Goal: Check status: Check status

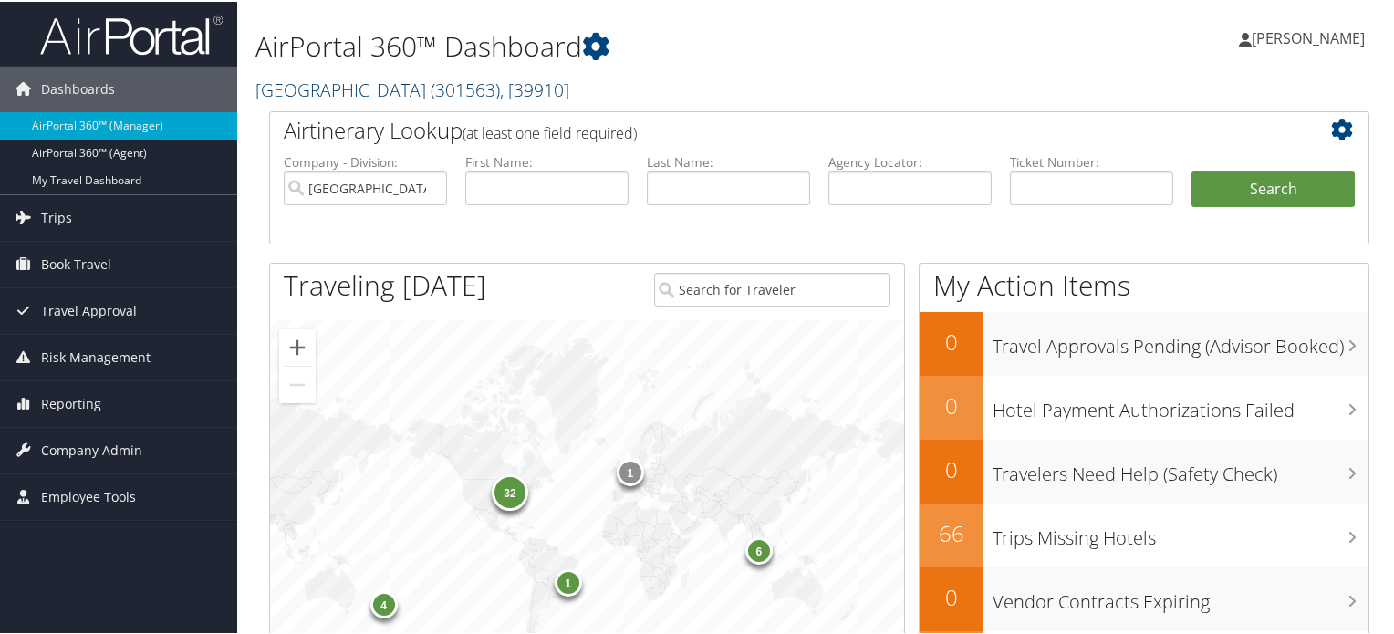
click at [500, 87] on span ", [ 39910 ]" at bounding box center [534, 88] width 69 height 25
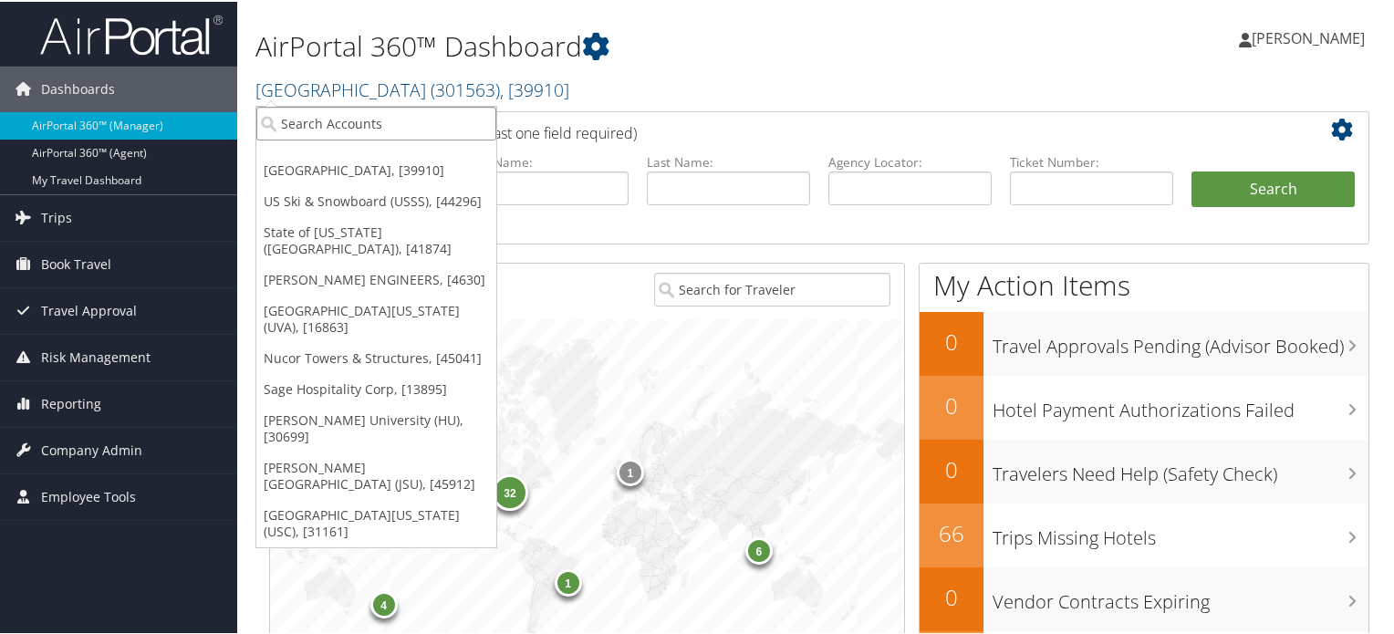
click at [433, 123] on input "search" at bounding box center [376, 122] width 240 height 34
type input "fred hutch"
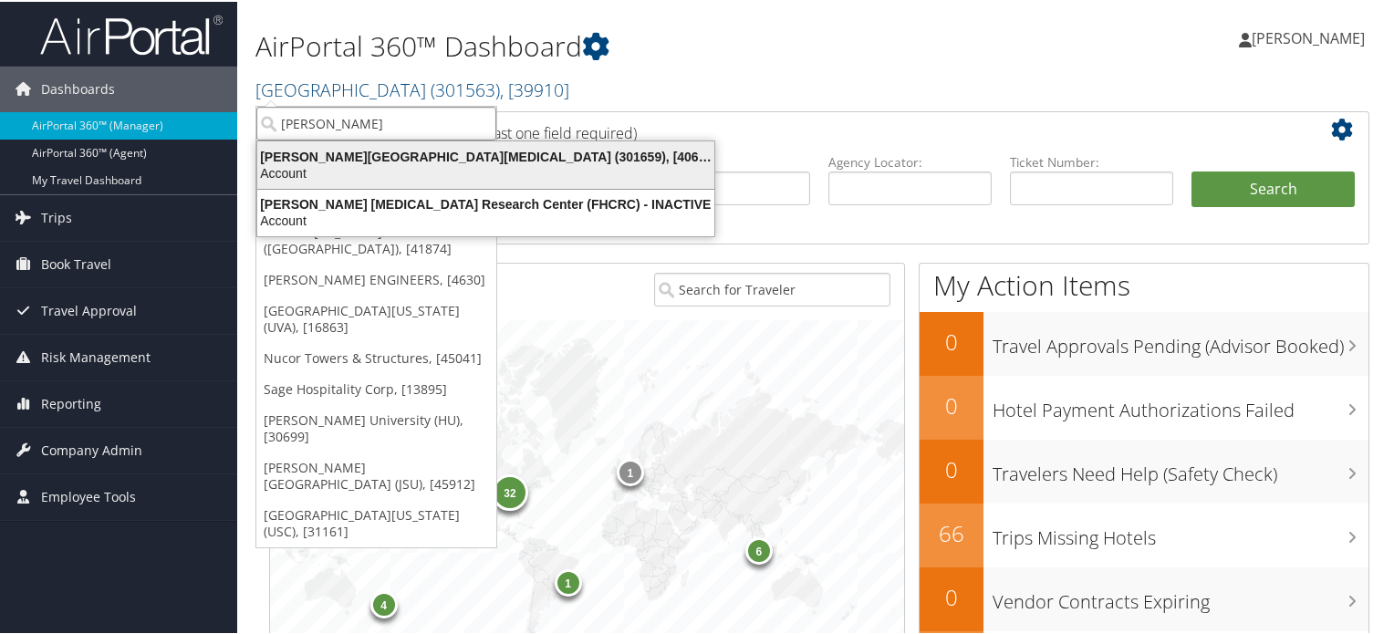
click at [439, 165] on div "Account" at bounding box center [485, 171] width 479 height 16
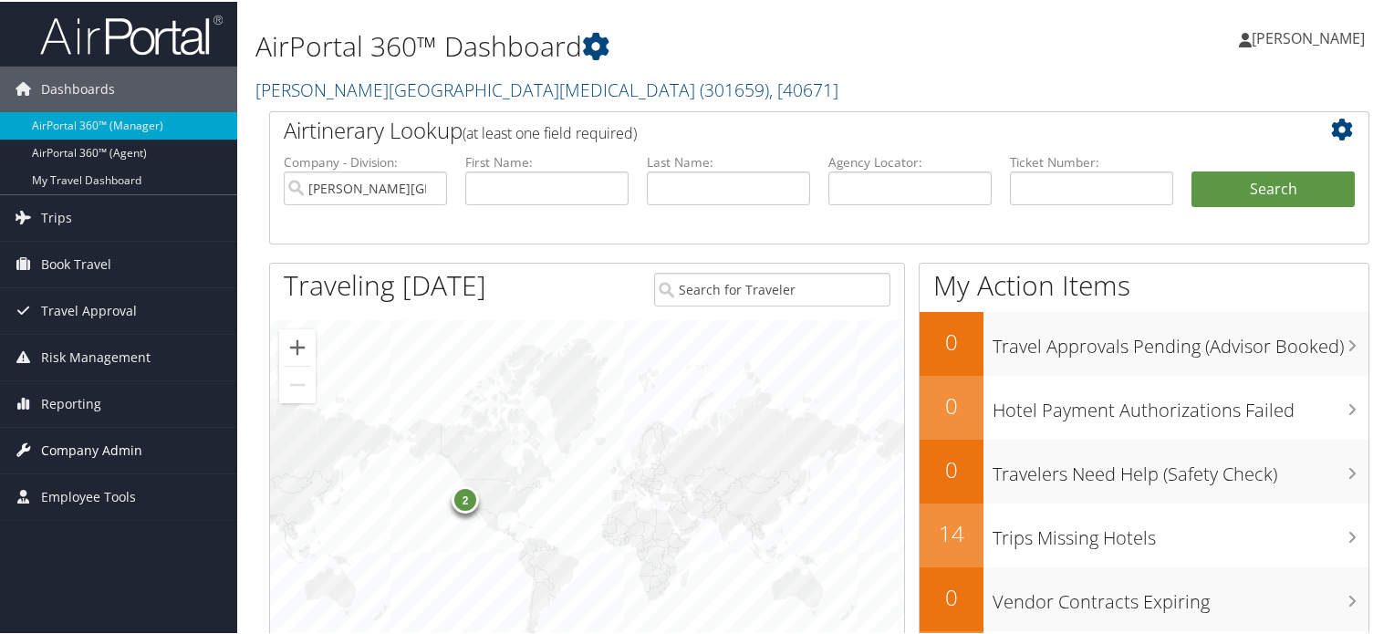
click at [97, 448] on span "Company Admin" at bounding box center [91, 449] width 101 height 46
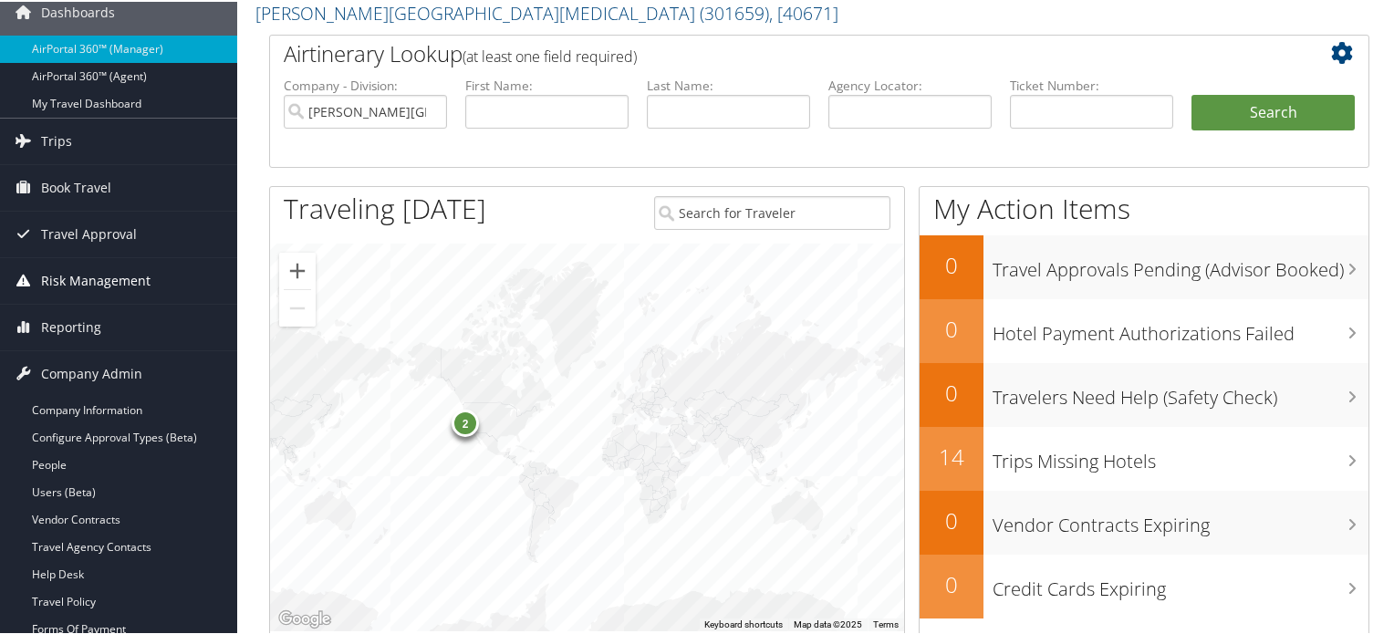
scroll to position [183, 0]
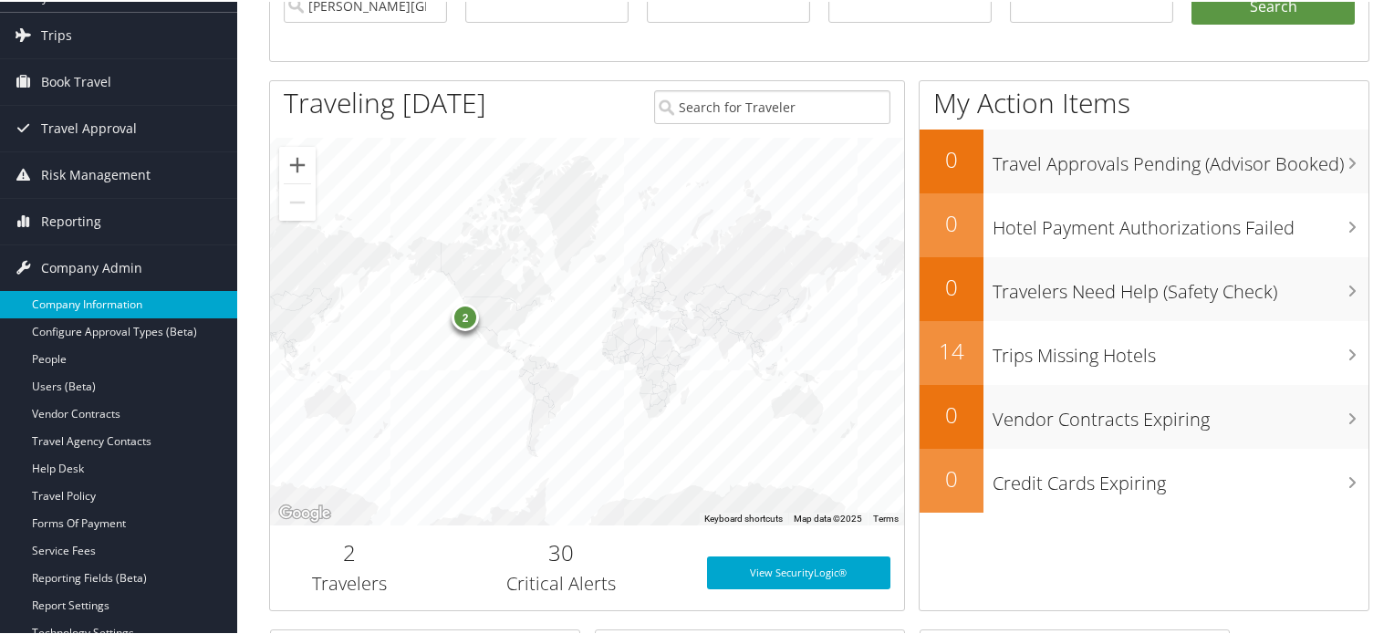
click at [105, 298] on link "Company Information" at bounding box center [118, 302] width 237 height 27
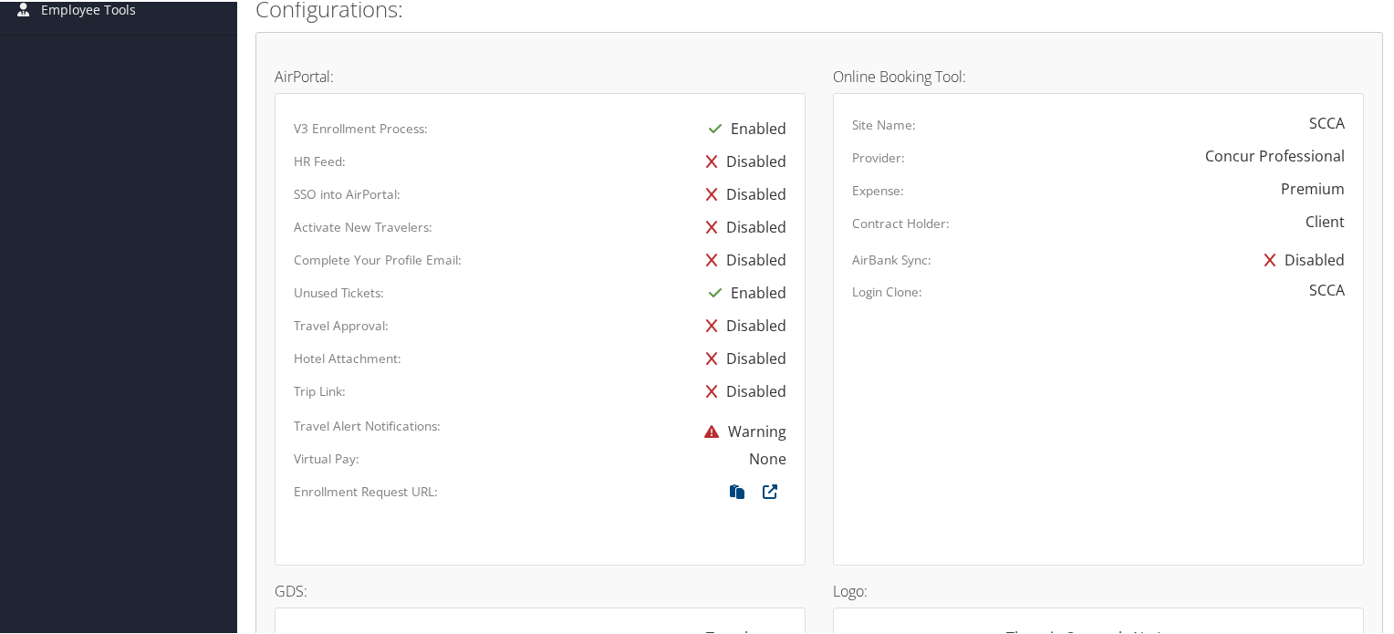
scroll to position [1004, 0]
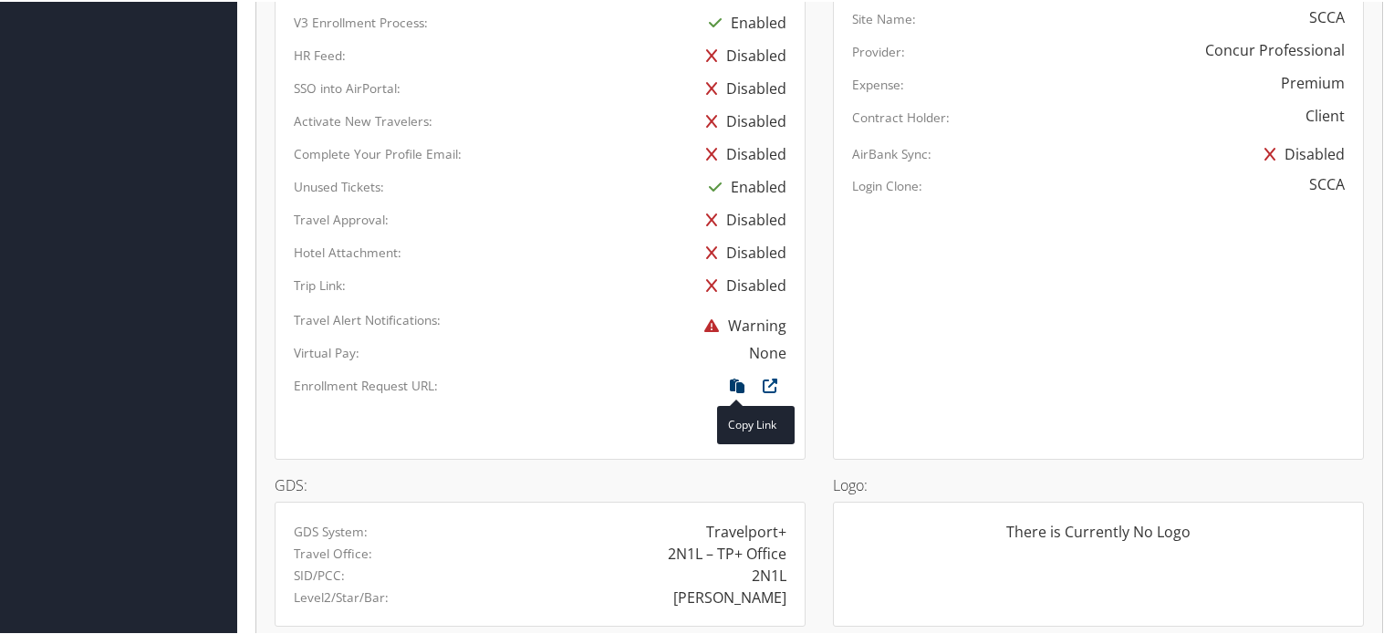
click at [733, 378] on icon at bounding box center [737, 389] width 33 height 24
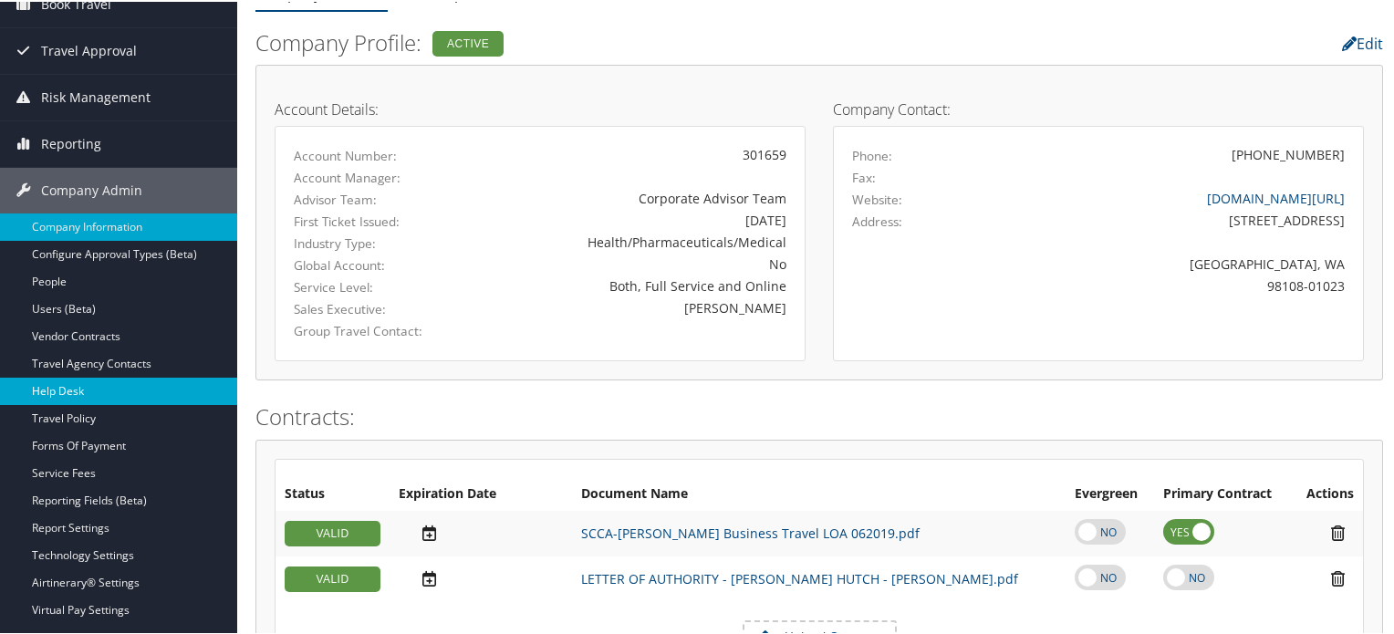
scroll to position [274, 0]
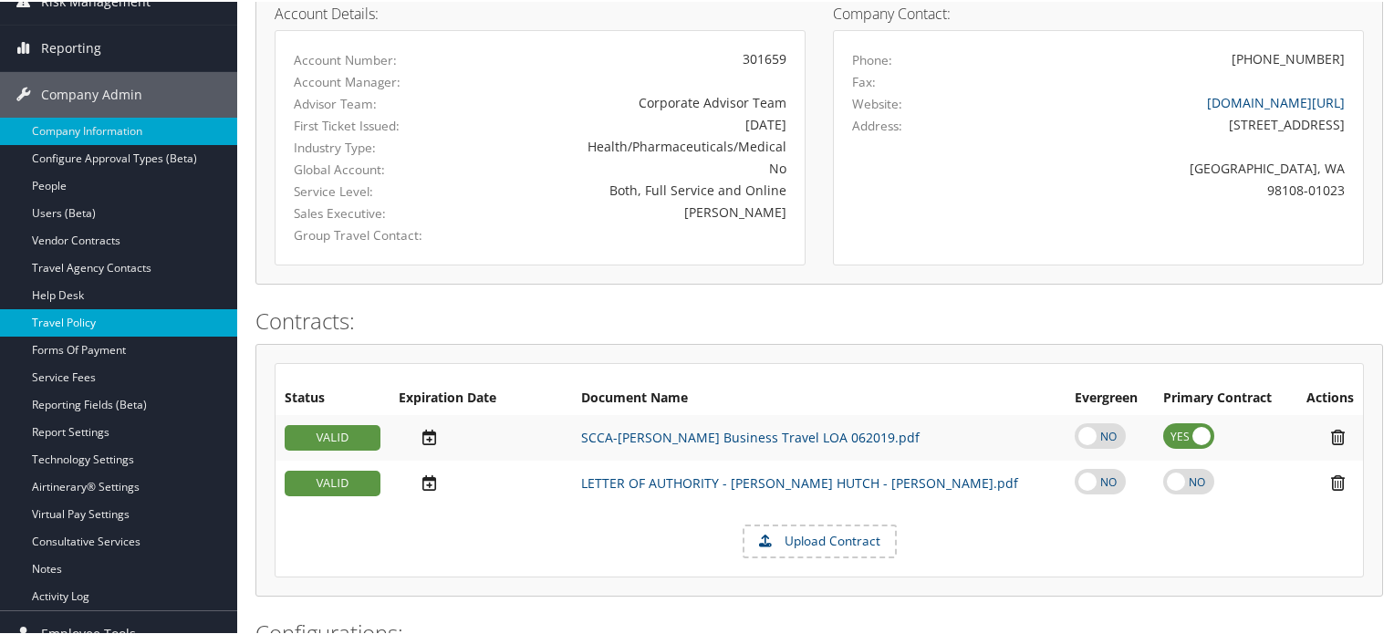
click at [63, 318] on link "Travel Policy" at bounding box center [118, 321] width 237 height 27
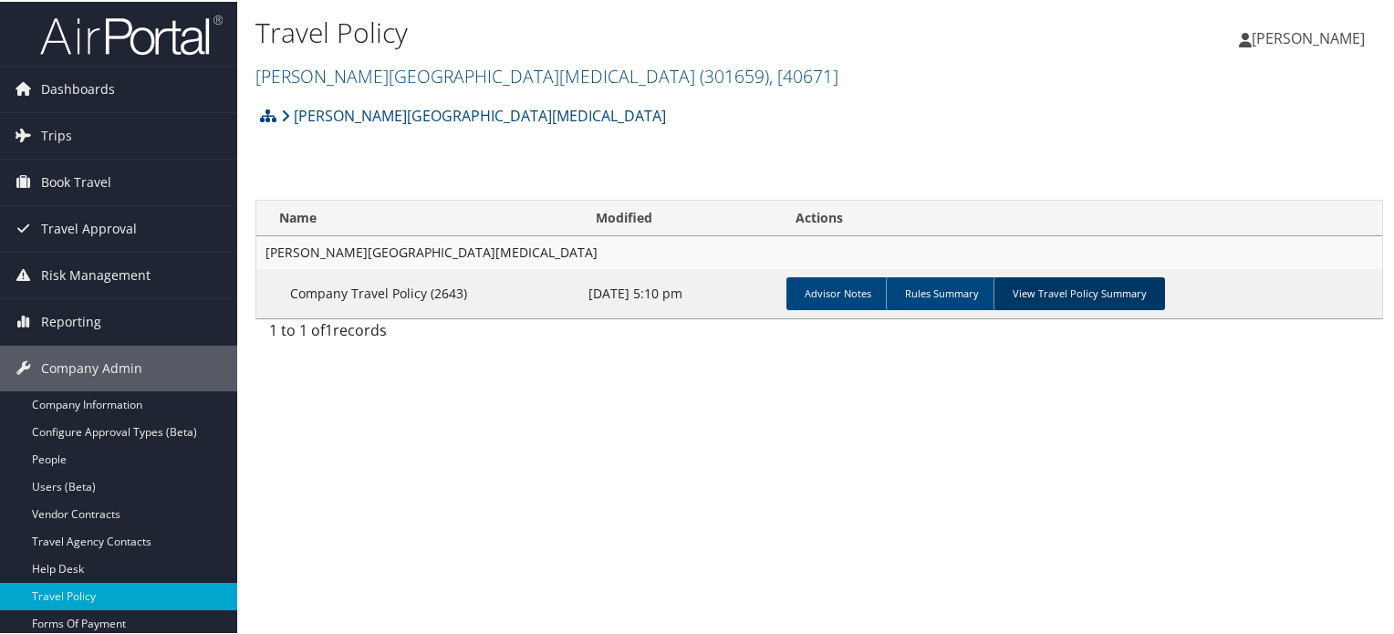
click at [1044, 295] on link "View Travel Policy Summary" at bounding box center [1080, 292] width 172 height 33
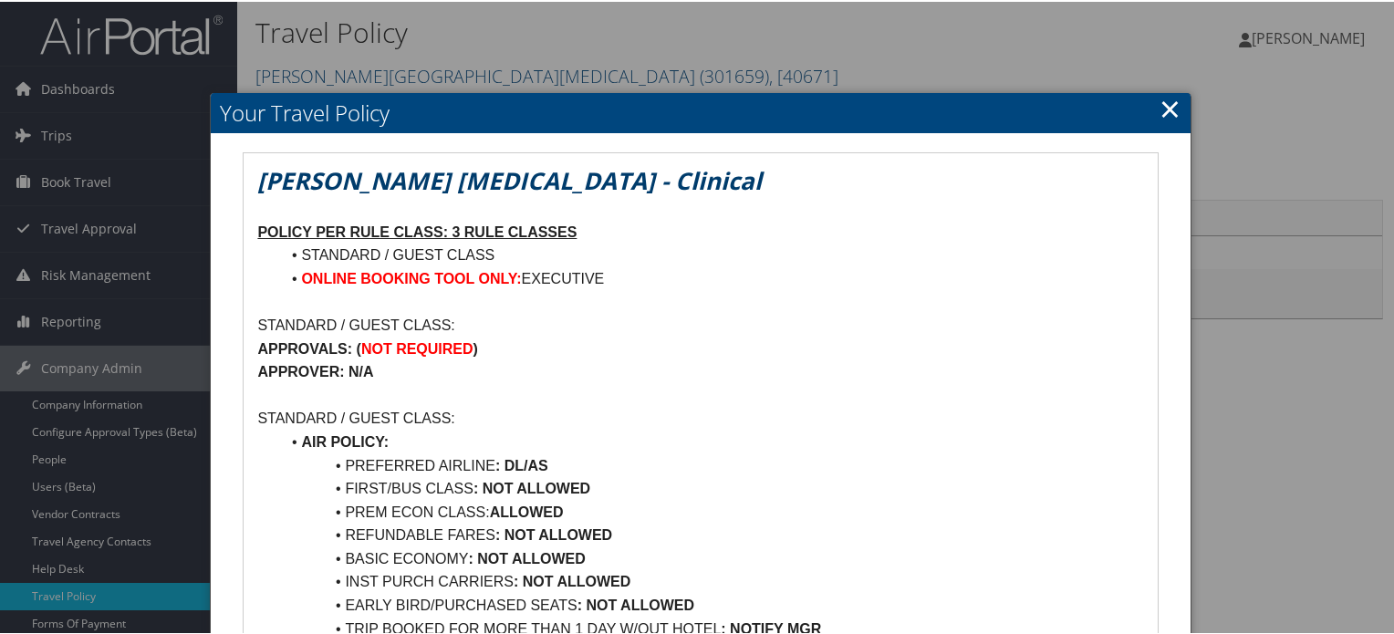
click at [1161, 106] on link "×" at bounding box center [1170, 107] width 21 height 37
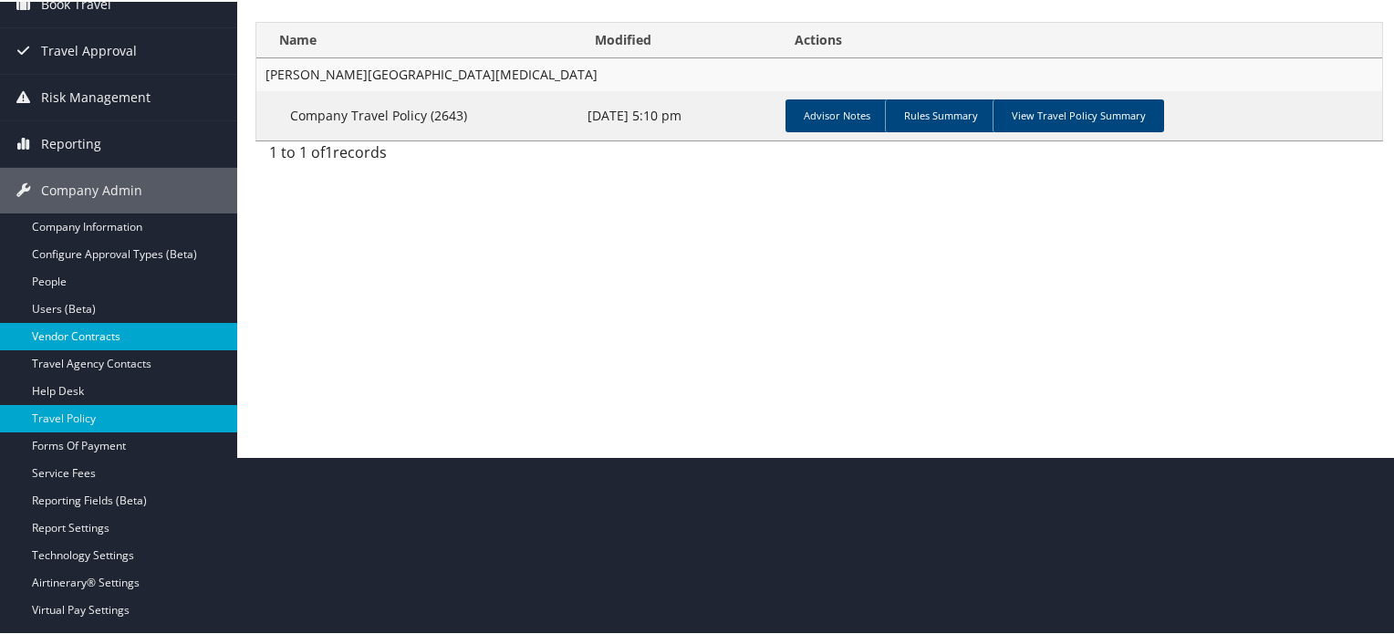
scroll to position [183, 0]
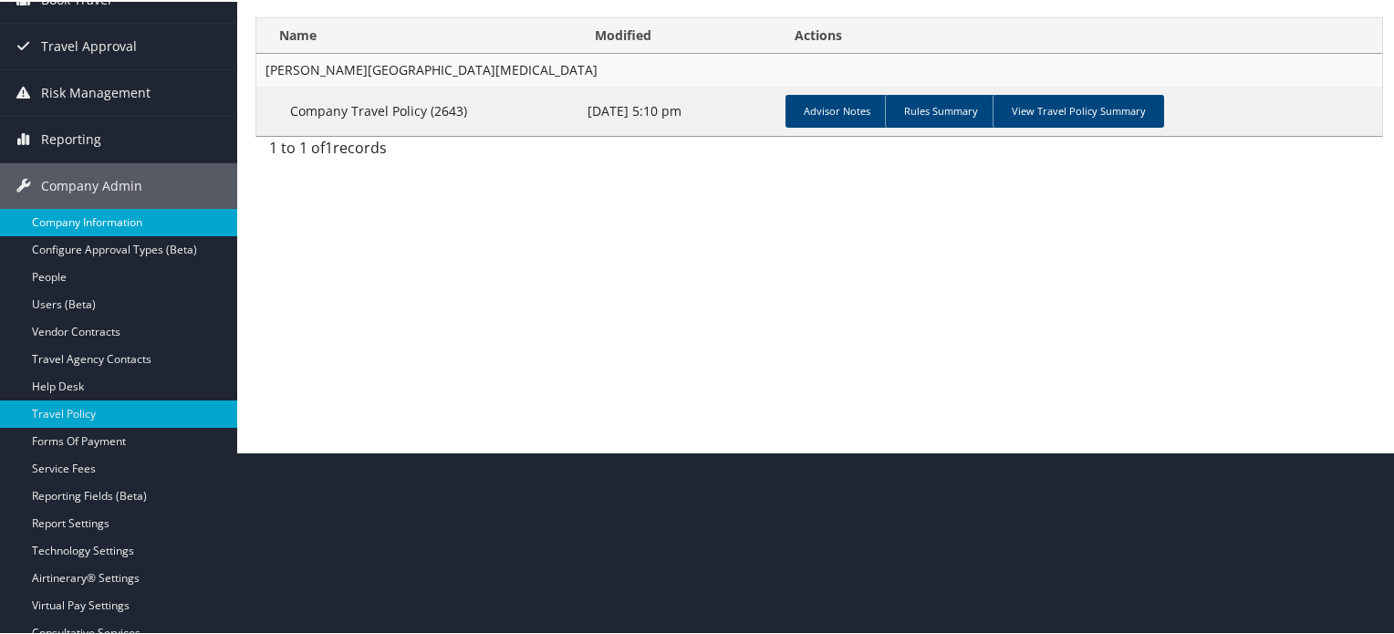
click at [113, 225] on link "Company Information" at bounding box center [118, 220] width 237 height 27
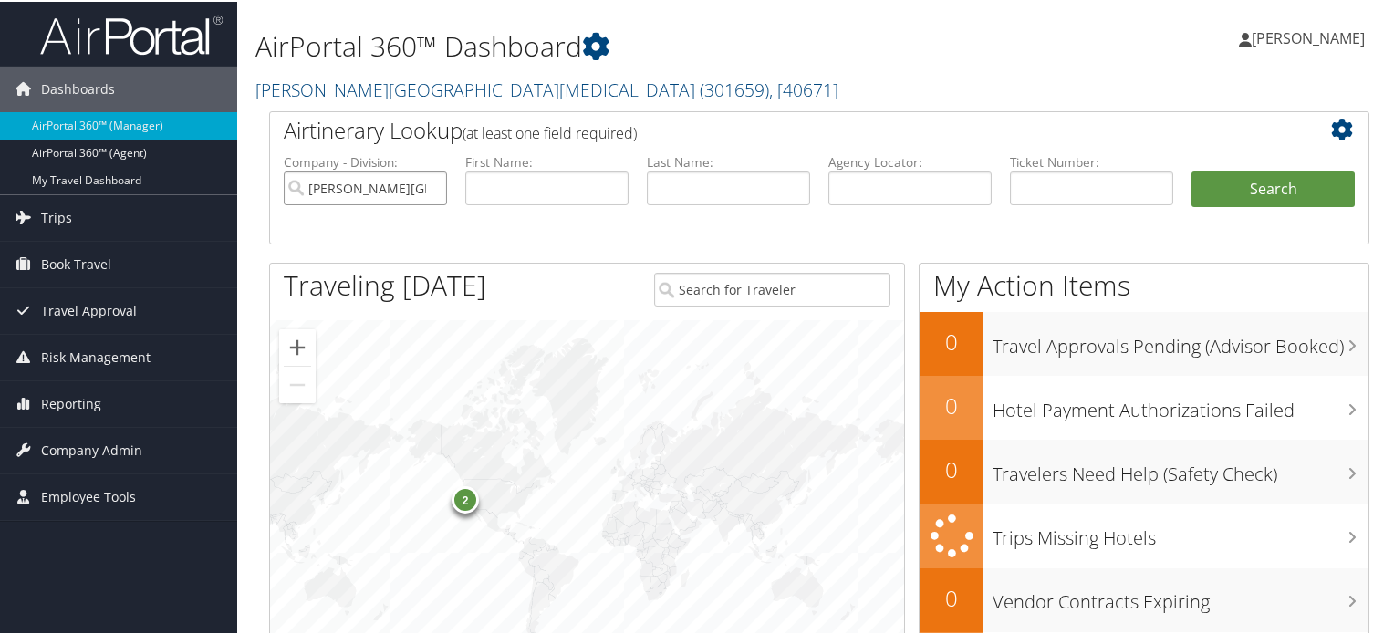
click at [424, 183] on input "Fred Hutchinson Cancer Center" at bounding box center [365, 187] width 163 height 34
click at [928, 180] on input "text" at bounding box center [910, 187] width 163 height 34
paste input "BQ8HNV"
type input "BQ8HNV"
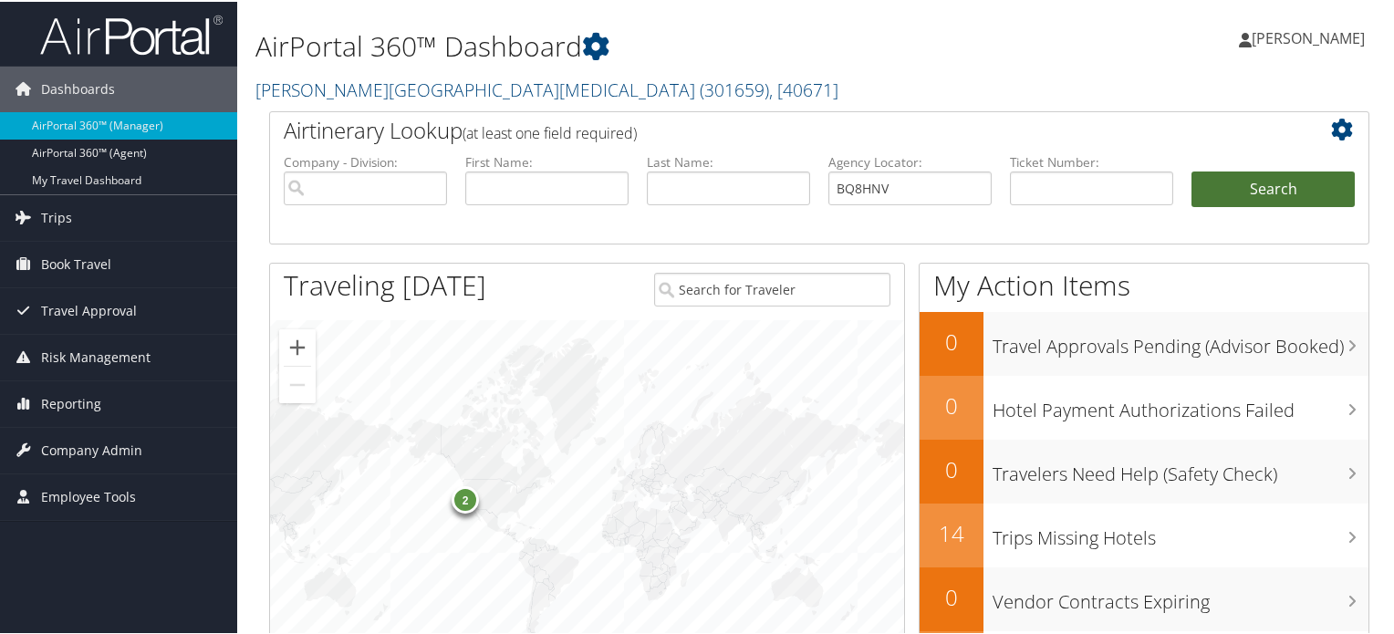
drag, startPoint x: 1321, startPoint y: 207, endPoint x: 1317, endPoint y: 199, distance: 9.4
click at [1321, 205] on li "Search" at bounding box center [1274, 206] width 182 height 73
click at [1313, 197] on button "Search" at bounding box center [1273, 188] width 163 height 37
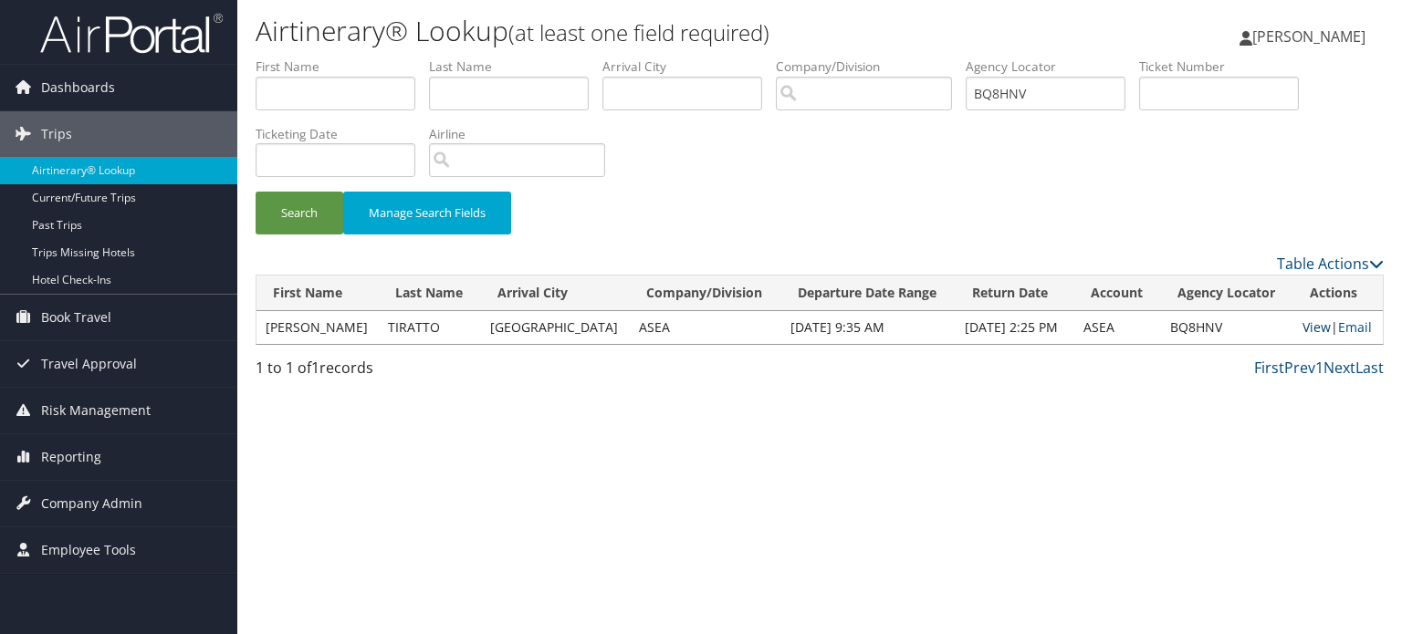
click at [1318, 326] on link "View" at bounding box center [1316, 326] width 28 height 17
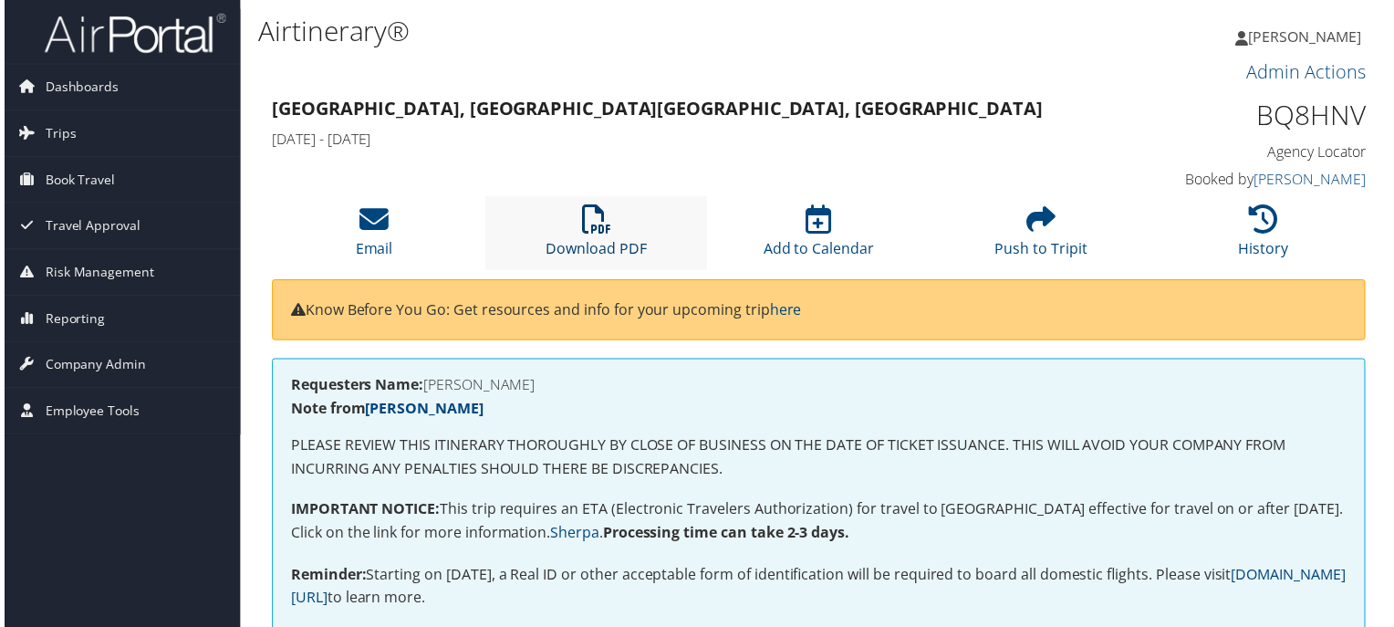
click at [602, 228] on icon at bounding box center [595, 220] width 29 height 29
